Goal: Download file/media

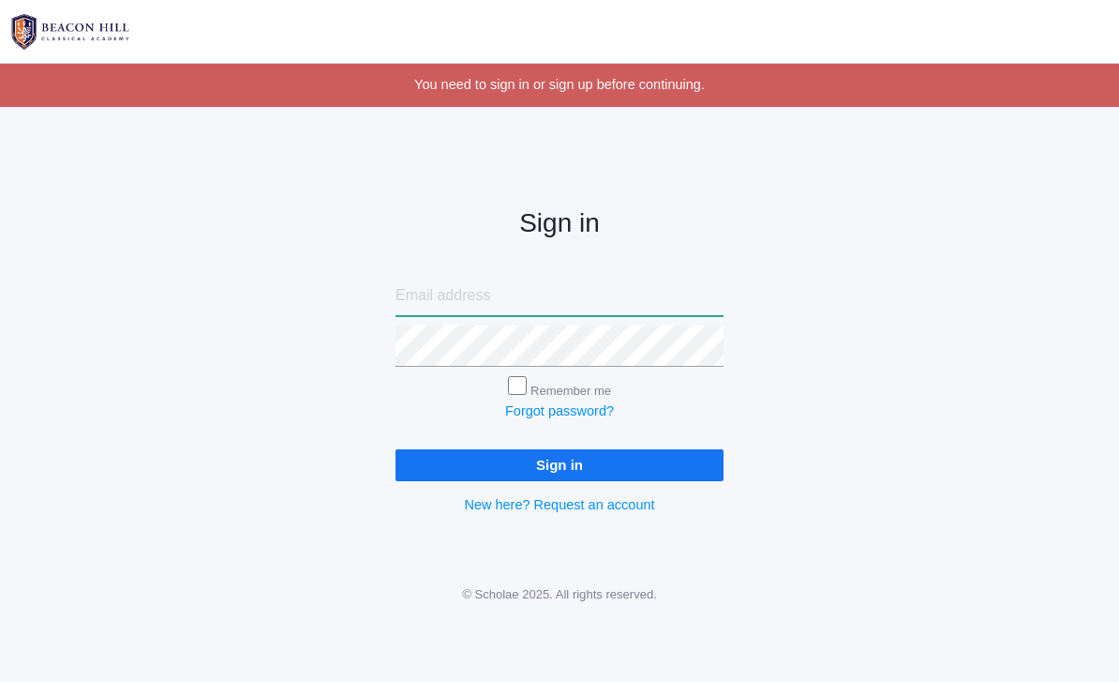
type input "[PERSON_NAME][EMAIL_ADDRESS][PERSON_NAME][DOMAIN_NAME]"
click at [560, 459] on input "Sign in" at bounding box center [560, 464] width 328 height 31
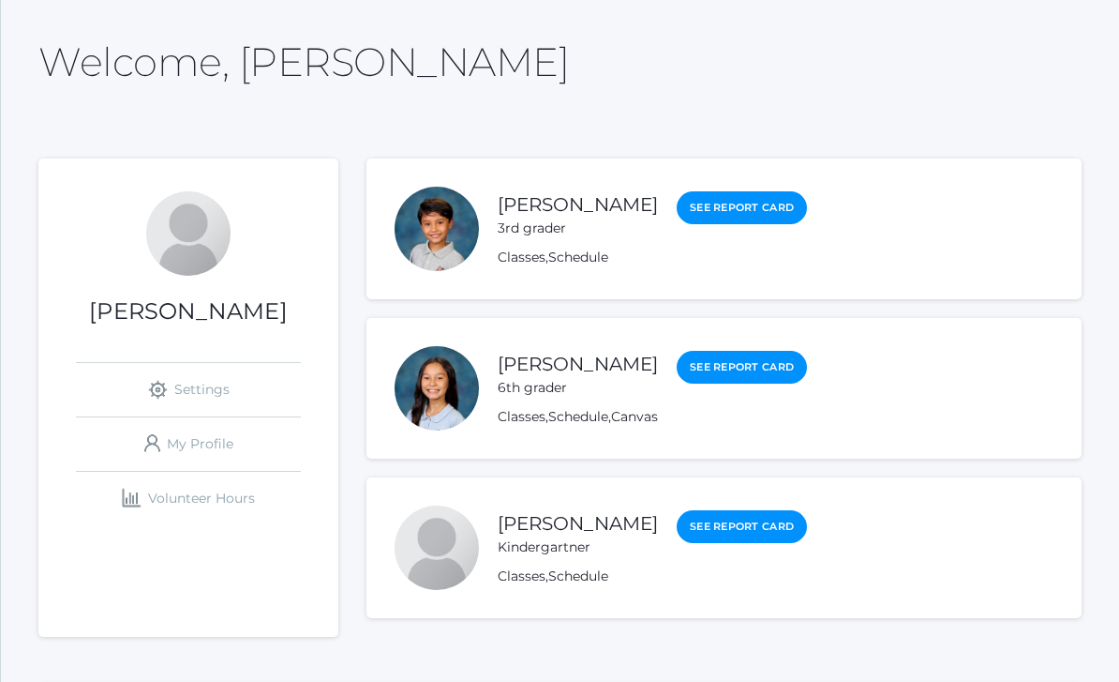
scroll to position [78, 0]
click at [539, 528] on link "[PERSON_NAME]" at bounding box center [578, 523] width 160 height 23
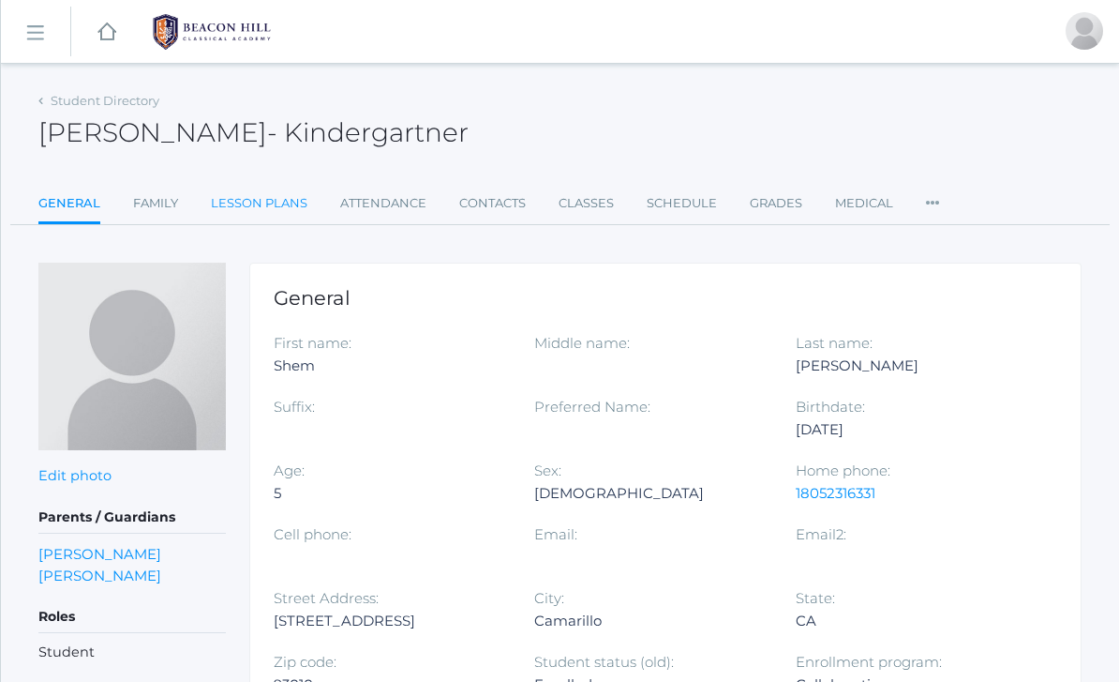
click at [249, 206] on link "Lesson Plans" at bounding box center [259, 203] width 97 height 37
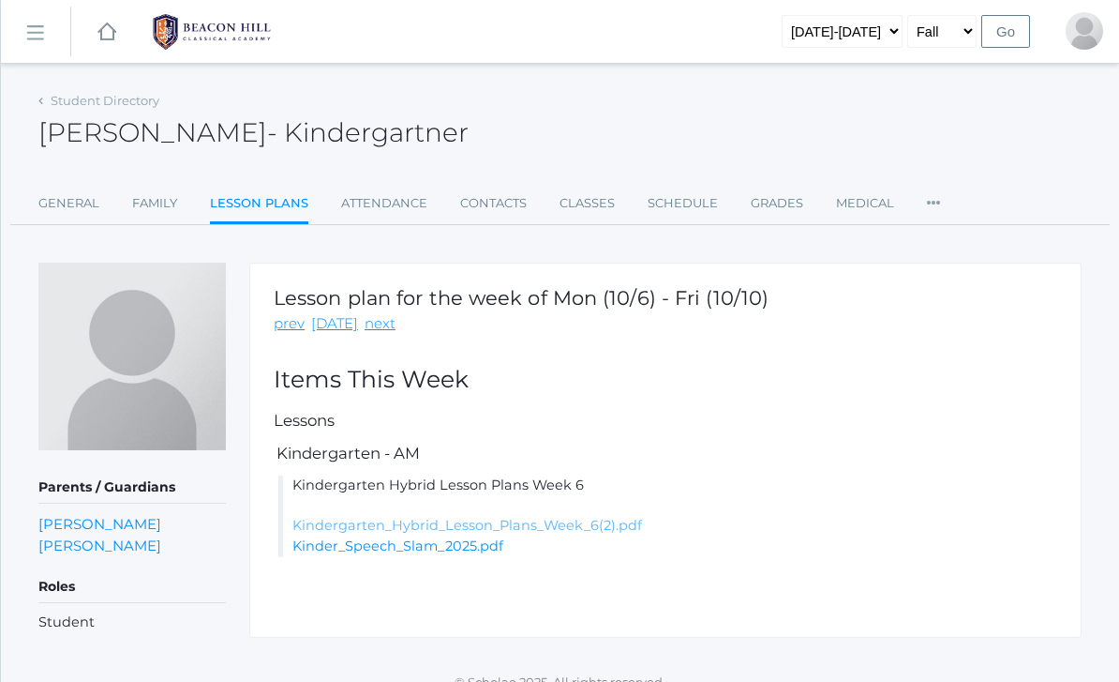
click at [540, 522] on link "Kindergarten_Hybrid_Lesson_Plans_Week_6(2).pdf" at bounding box center [467, 525] width 350 height 17
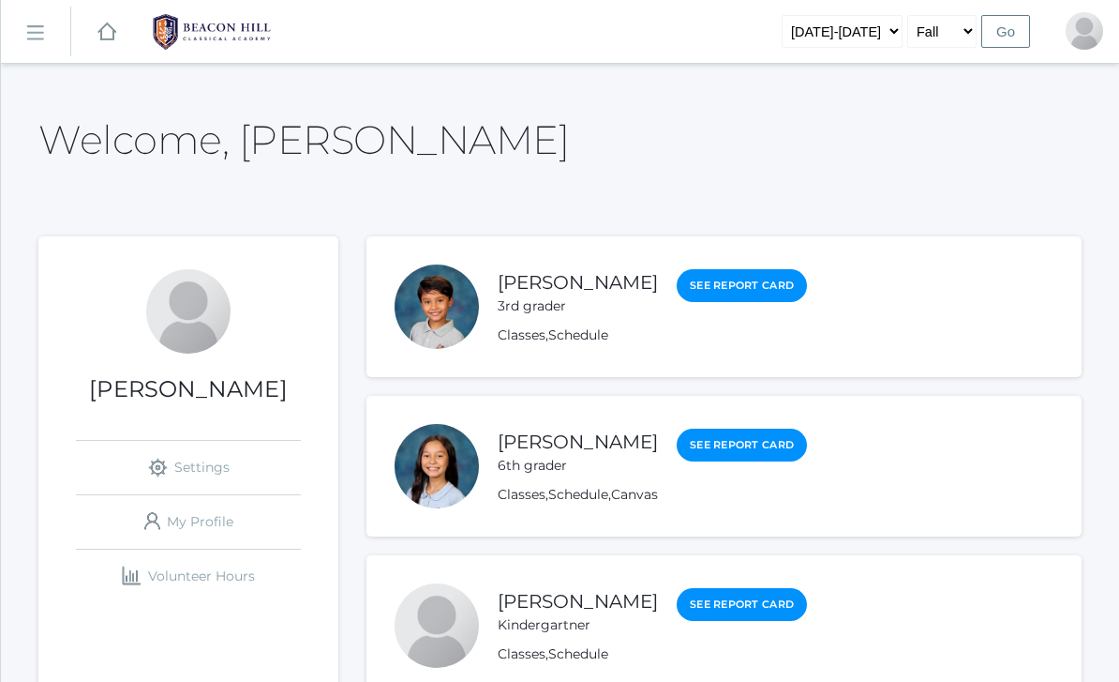
scroll to position [138, 0]
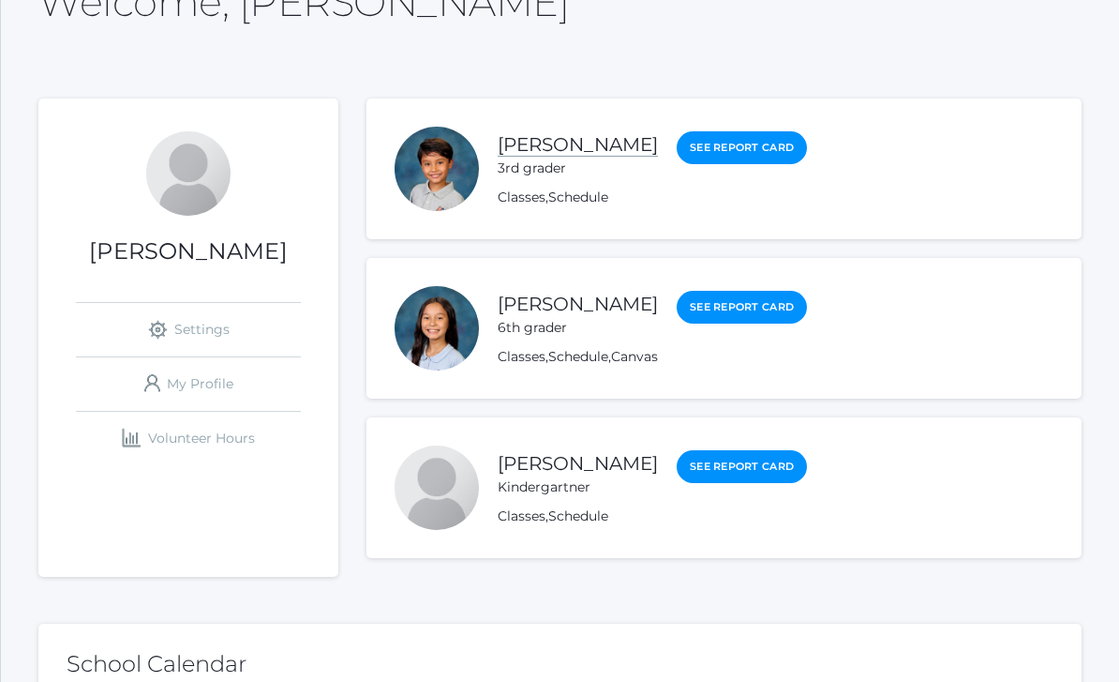
click at [568, 144] on link "[PERSON_NAME]" at bounding box center [578, 144] width 160 height 23
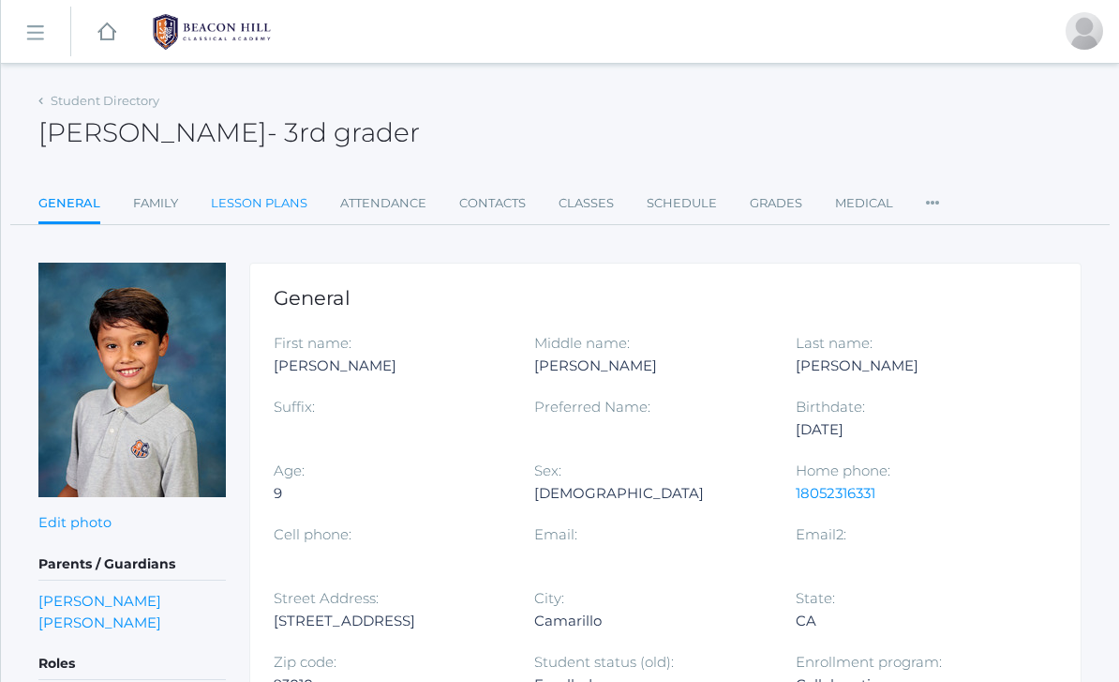
click at [260, 205] on link "Lesson Plans" at bounding box center [259, 203] width 97 height 37
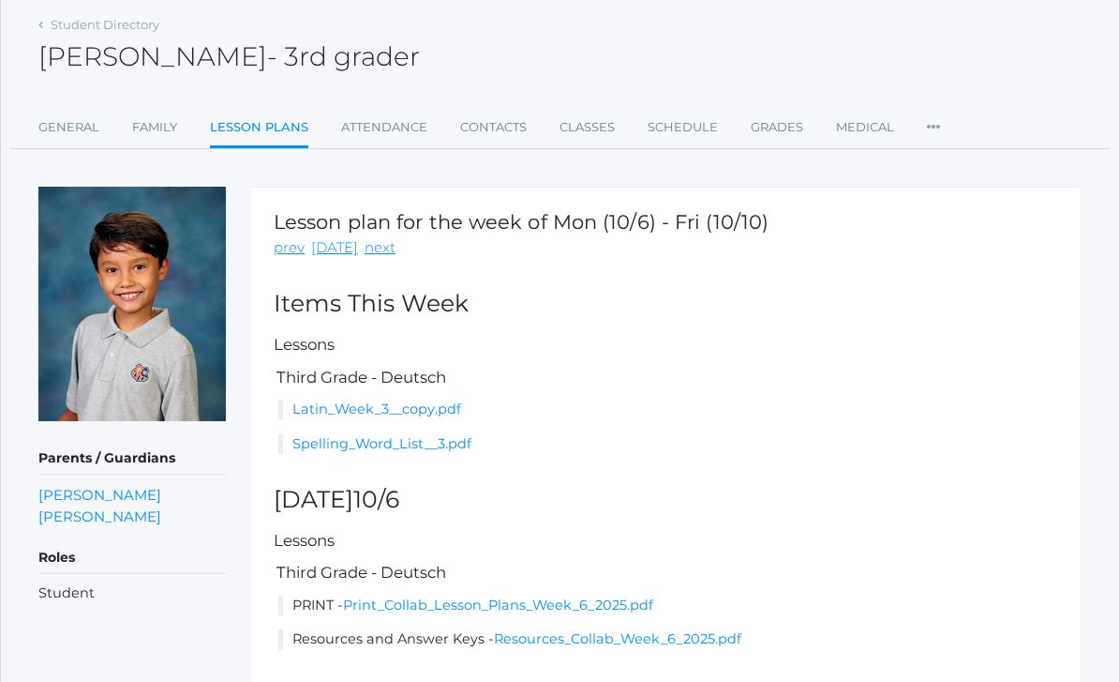
scroll to position [82, 0]
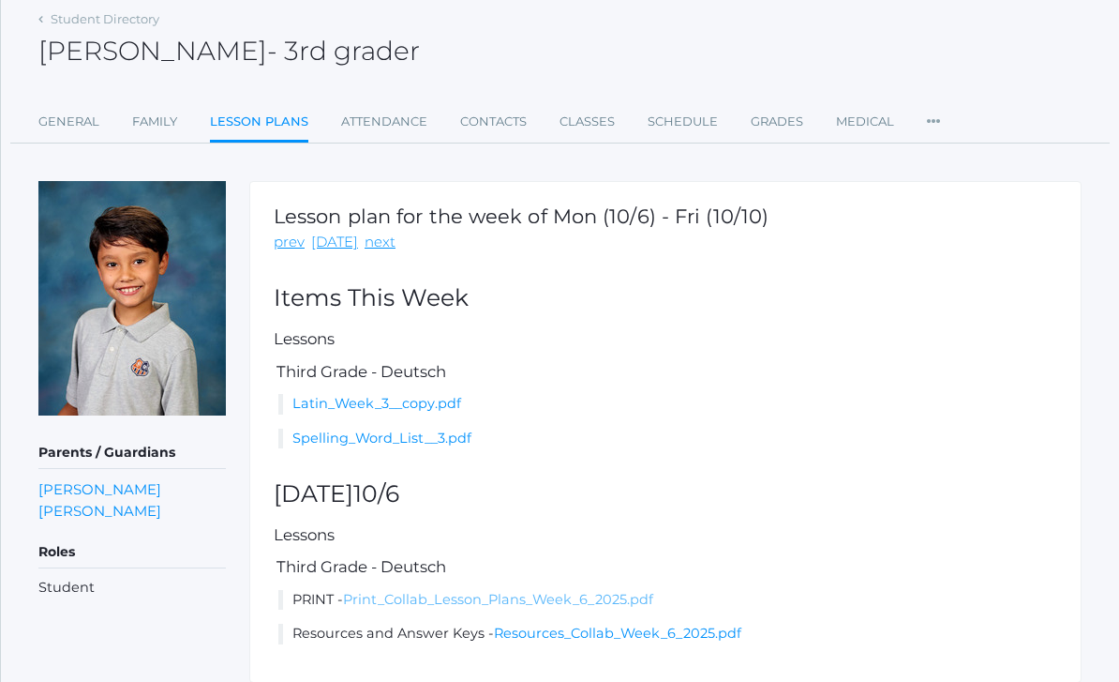
click at [512, 592] on link "Print_Collab_Lesson_Plans_Week_6_2025.pdf" at bounding box center [498, 599] width 310 height 17
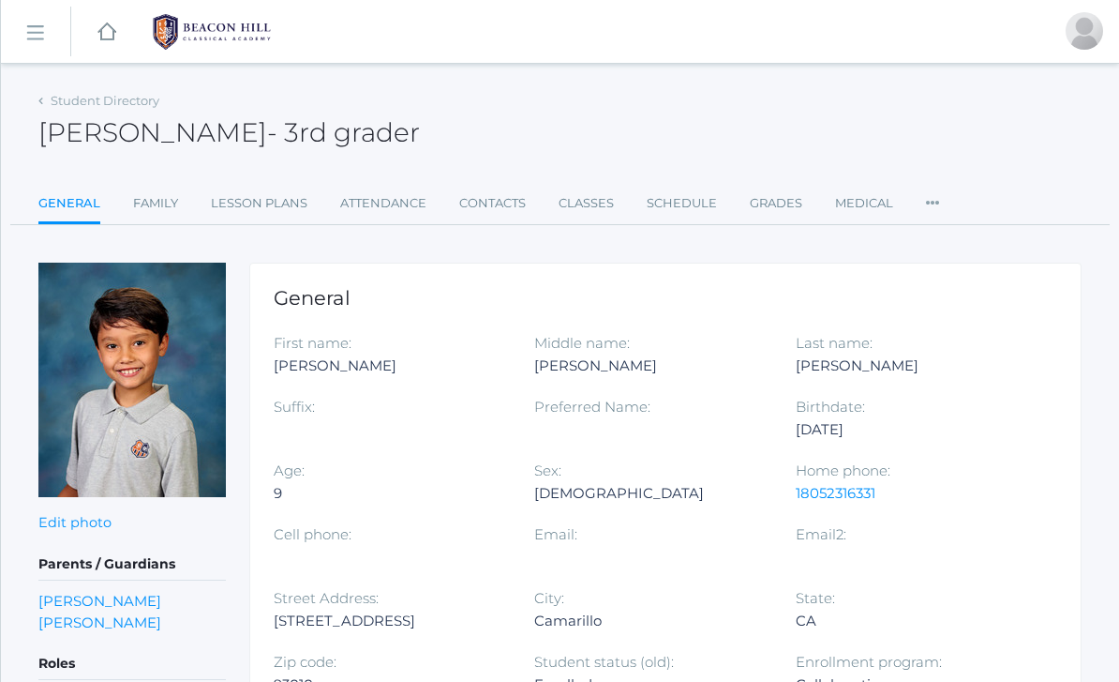
click at [222, 47] on img at bounding box center [212, 31] width 141 height 47
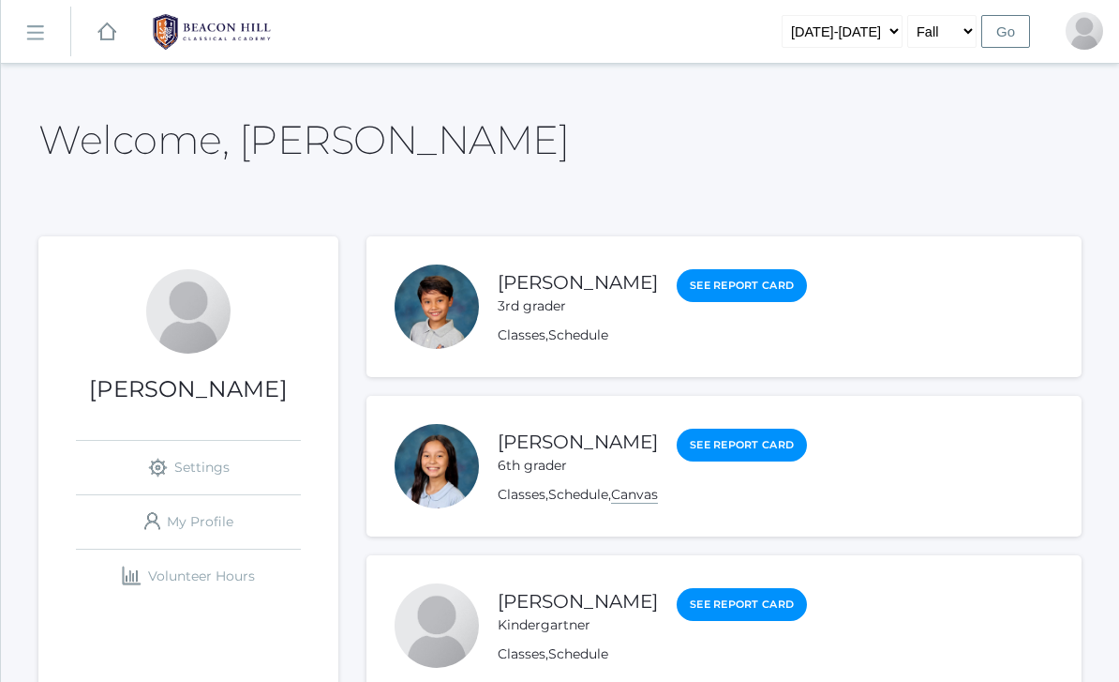
click at [650, 502] on link "Canvas" at bounding box center [634, 495] width 47 height 18
